Goal: Task Accomplishment & Management: Manage account settings

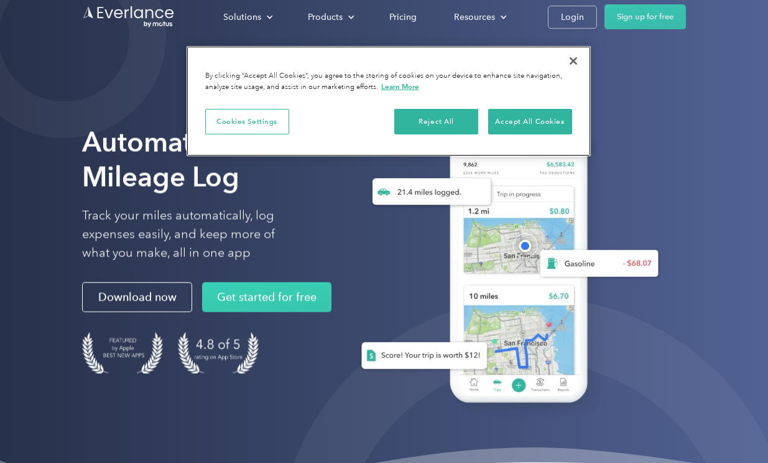
click at [575, 58] on button "Close" at bounding box center [573, 60] width 27 height 27
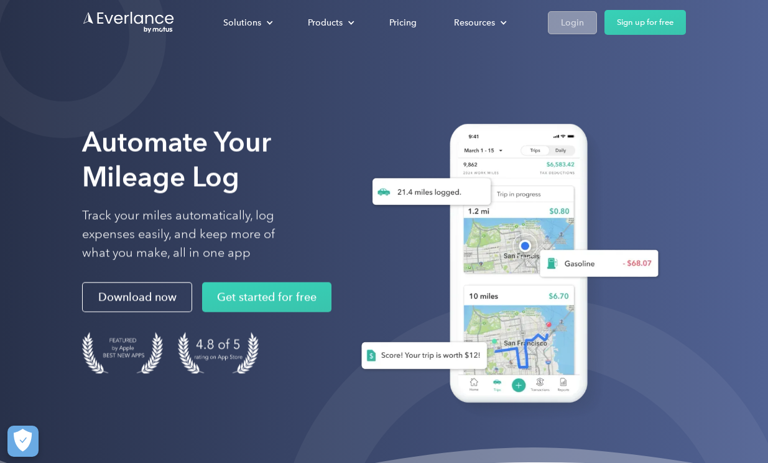
click at [582, 19] on div "Login" at bounding box center [572, 23] width 23 height 16
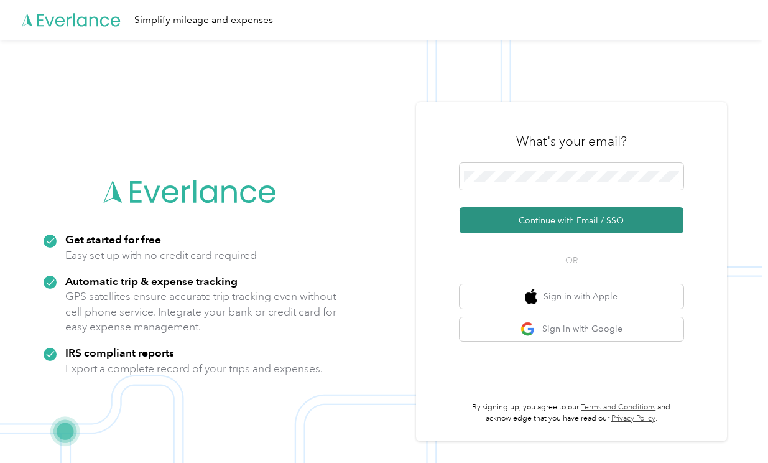
click at [529, 218] on button "Continue with Email / SSO" at bounding box center [572, 220] width 224 height 26
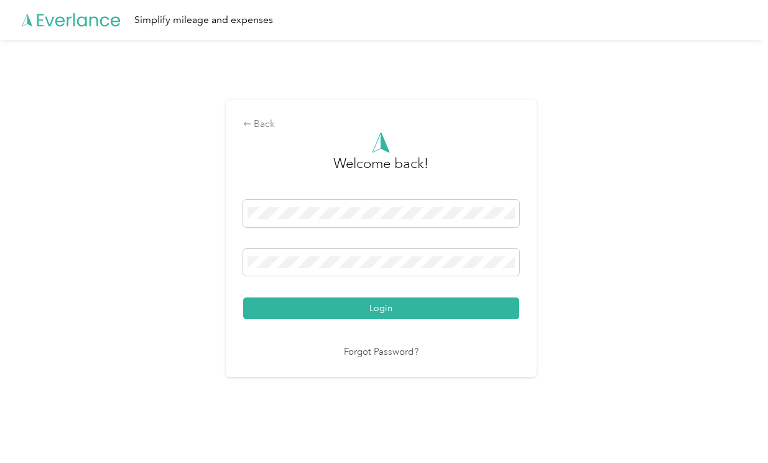
click at [384, 308] on button "Login" at bounding box center [381, 308] width 276 height 22
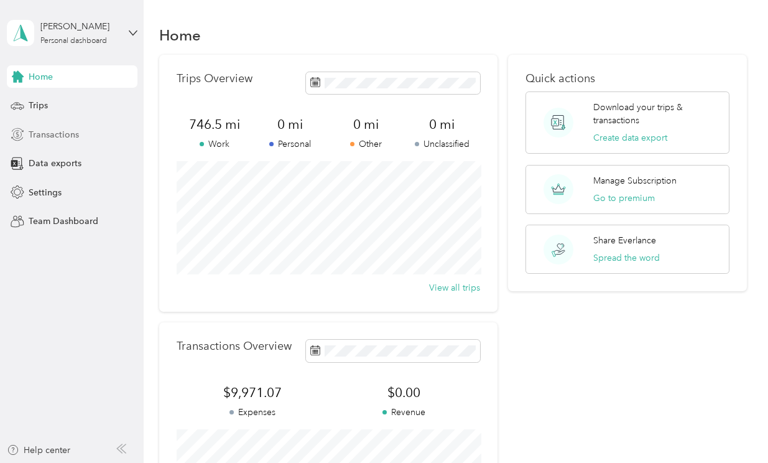
click at [40, 132] on span "Transactions" at bounding box center [54, 134] width 50 height 13
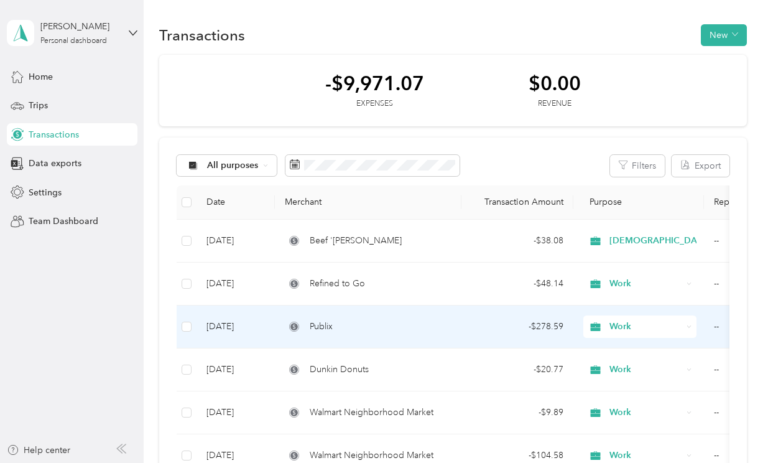
click at [333, 322] on span "Publix" at bounding box center [321, 327] width 23 height 14
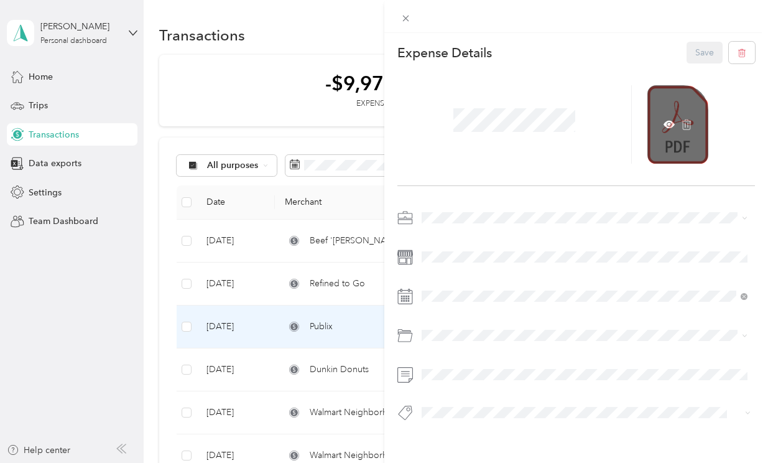
click at [694, 122] on div at bounding box center [677, 124] width 61 height 78
click at [672, 123] on icon at bounding box center [669, 124] width 11 height 11
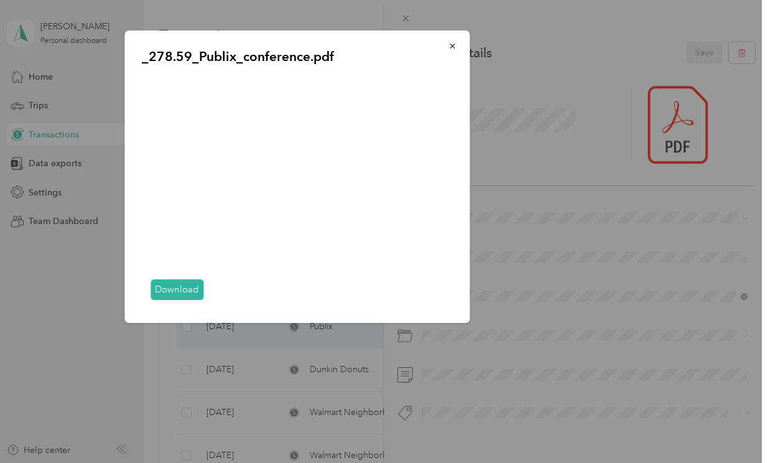
click at [172, 288] on link "Download" at bounding box center [177, 289] width 53 height 21
